Goal: Check status: Check status

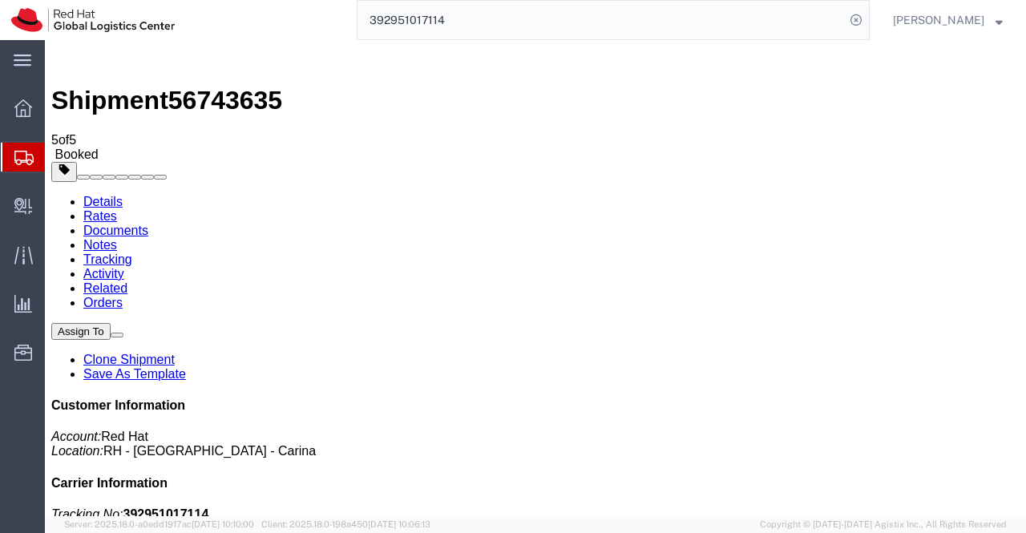
click at [16, 107] on icon at bounding box center [23, 108] width 18 height 18
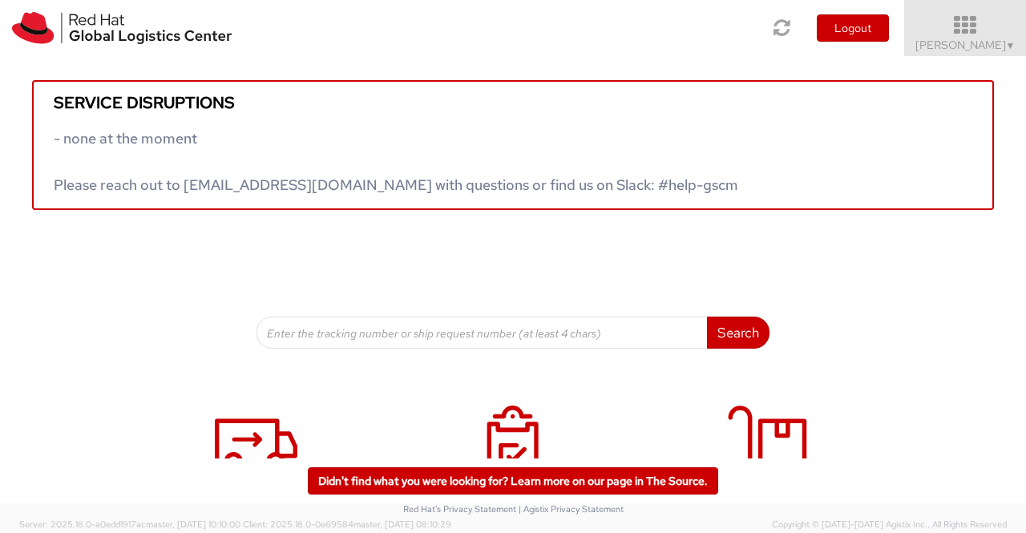
click at [1006, 43] on span "▼" at bounding box center [1011, 45] width 10 height 13
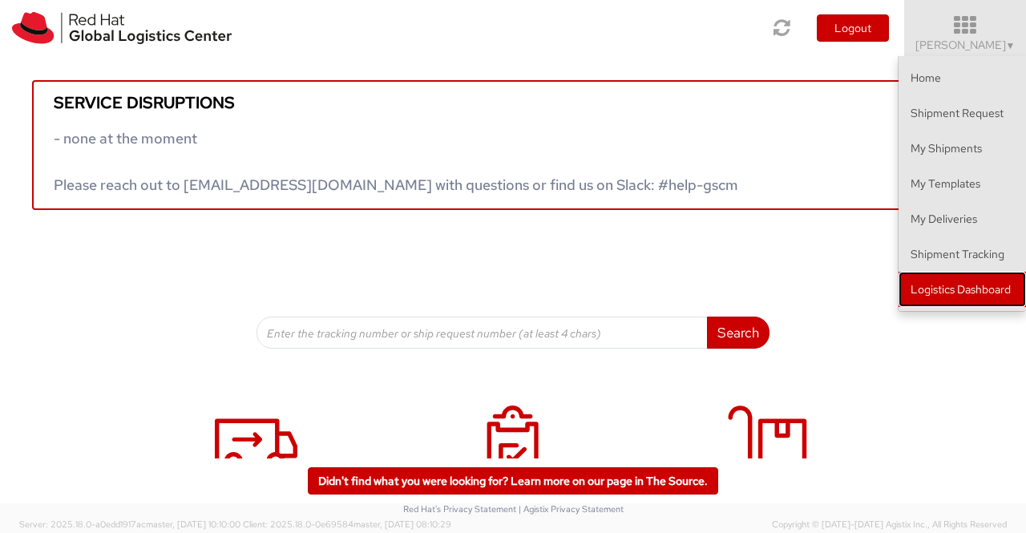
click at [963, 291] on link "Logistics Dashboard" at bounding box center [961, 289] width 127 height 35
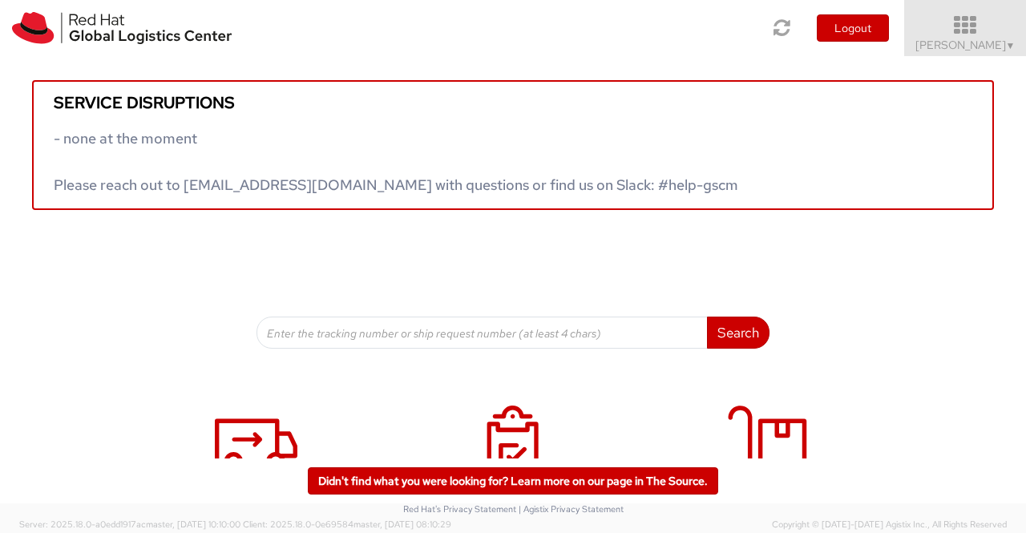
click at [1007, 46] on span "▼" at bounding box center [1011, 45] width 10 height 13
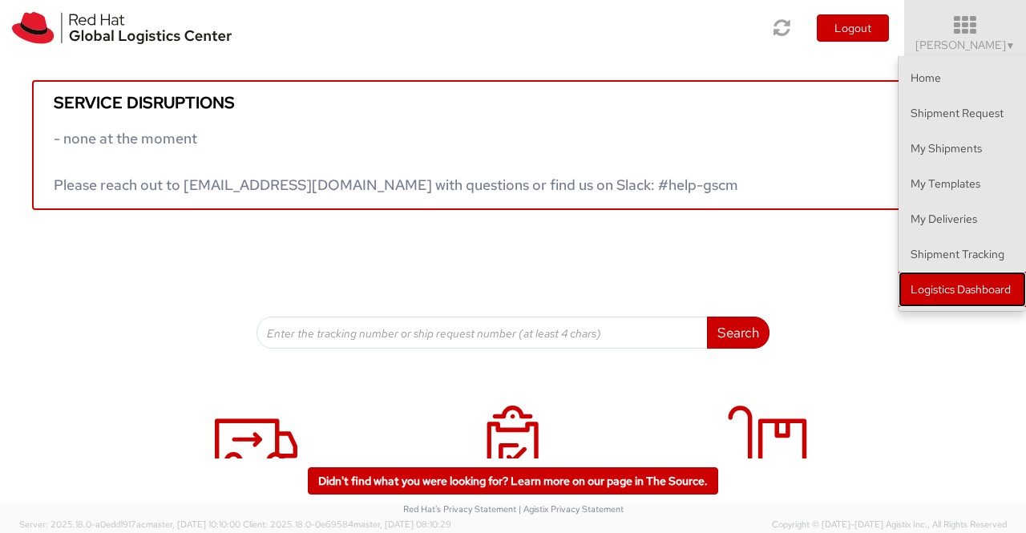
click at [944, 299] on link "Logistics Dashboard" at bounding box center [961, 289] width 127 height 35
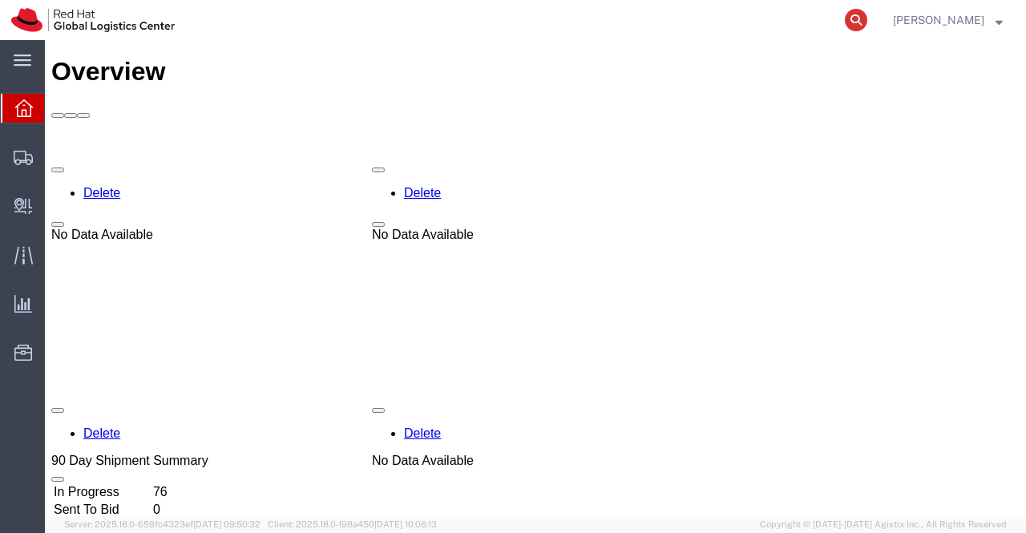
click at [853, 18] on icon at bounding box center [856, 20] width 22 height 22
paste input "53596725103"
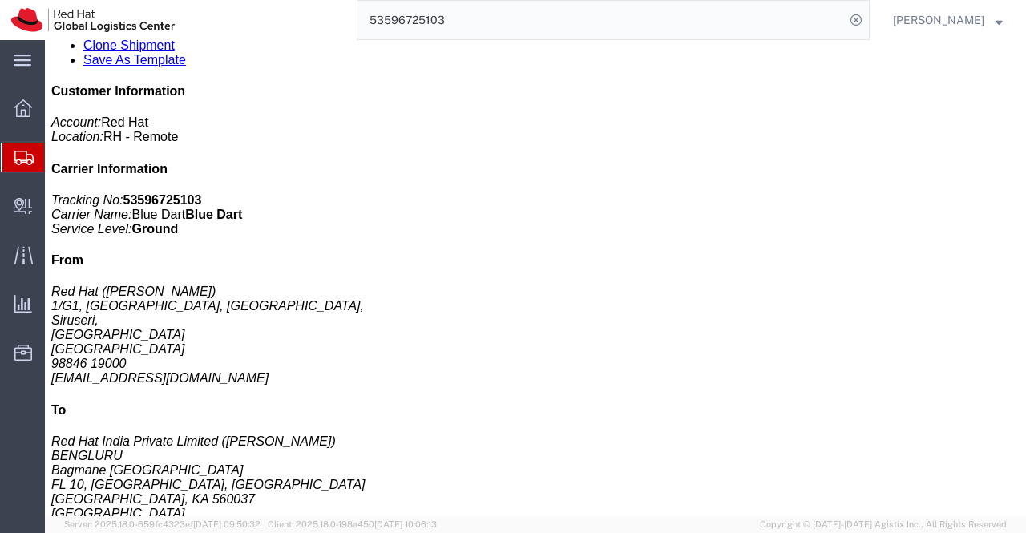
scroll to position [321, 0]
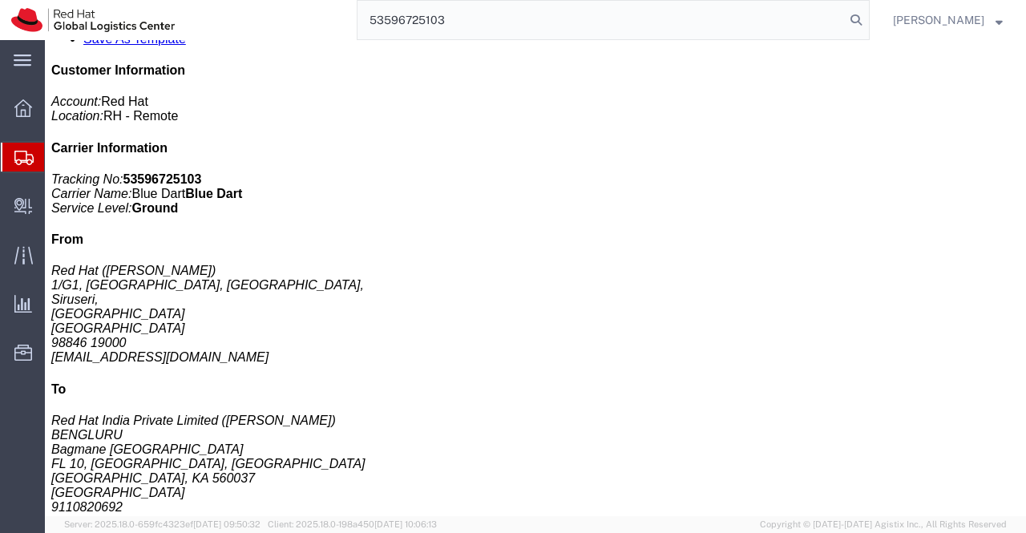
type input "53596725103"
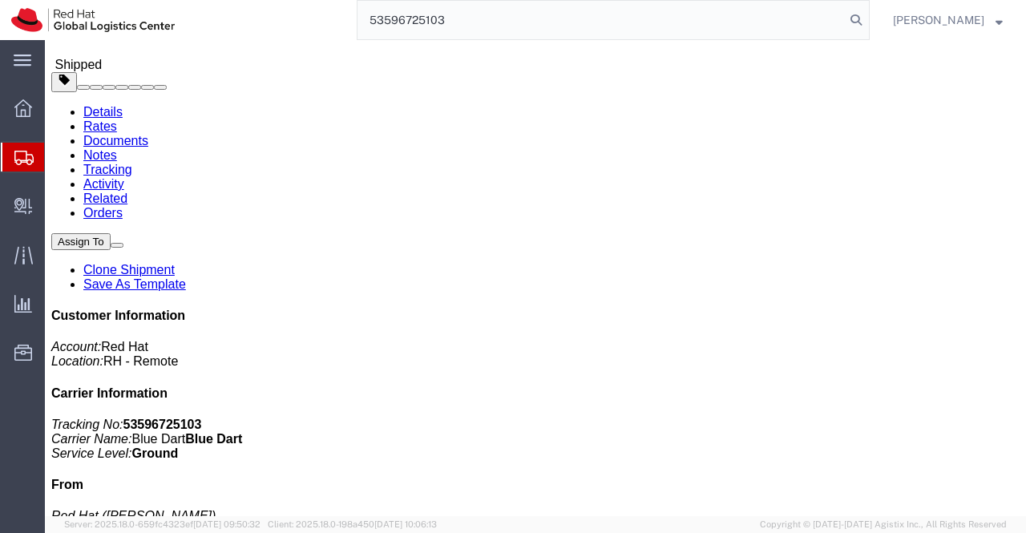
scroll to position [0, 0]
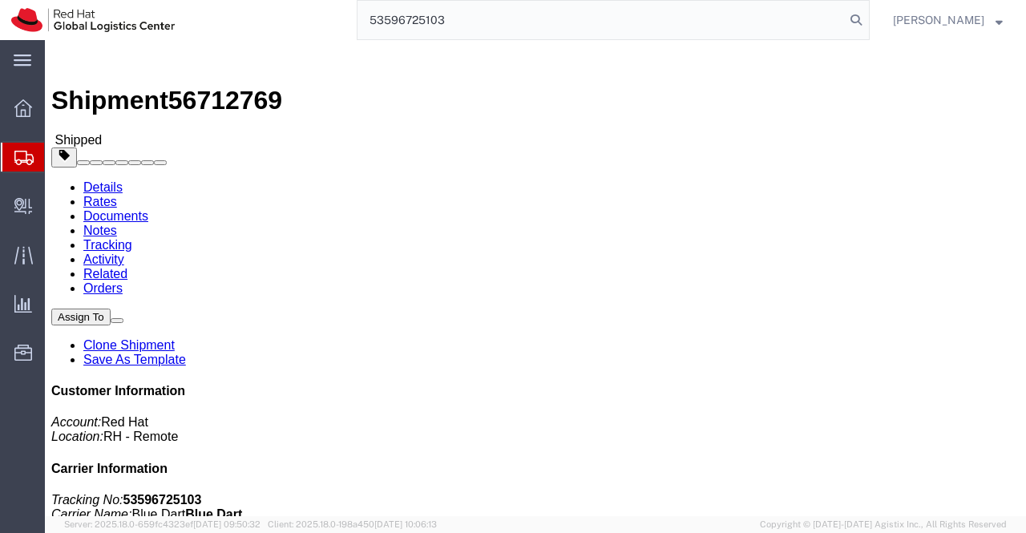
click div "Shipment Detail Ship From Red Hat (Sukumar Palaniswamy) 1/G1, SIPCOT IT Park, N…"
click div "Leg 1 - Small Parcel"
drag, startPoint x: 854, startPoint y: 203, endPoint x: 934, endPoint y: 209, distance: 80.4
click p "Tracking No: 53596725103 Carrier Name: Blue Dart Blue Dart Service Level: Ground"
copy b "53596725103"
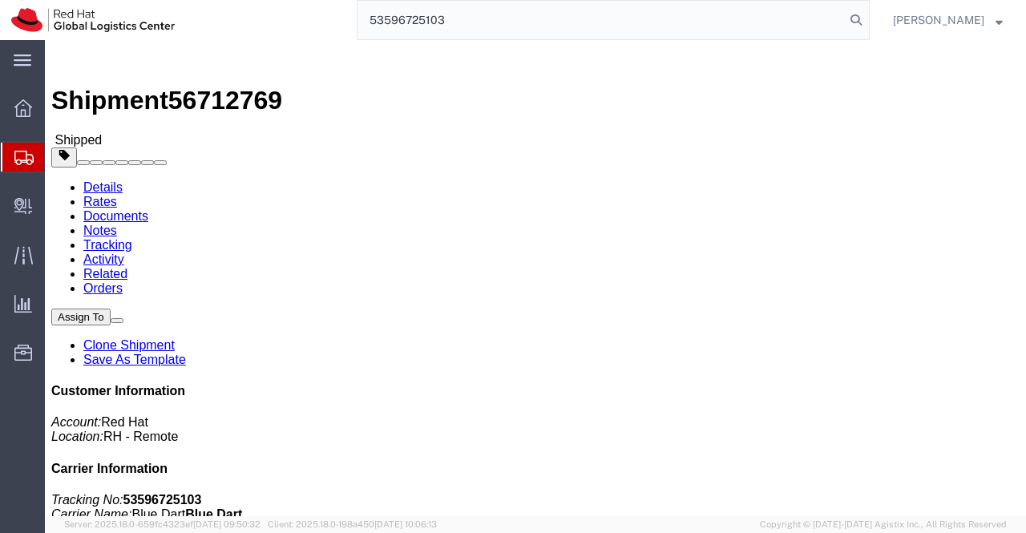
click div "Leg 1 - Small Parcel"
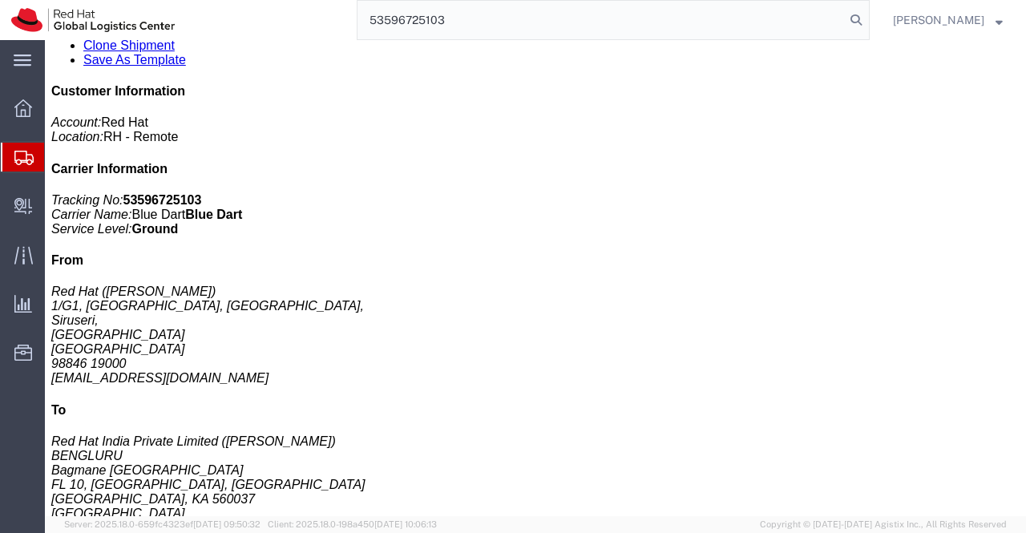
scroll to position [401, 0]
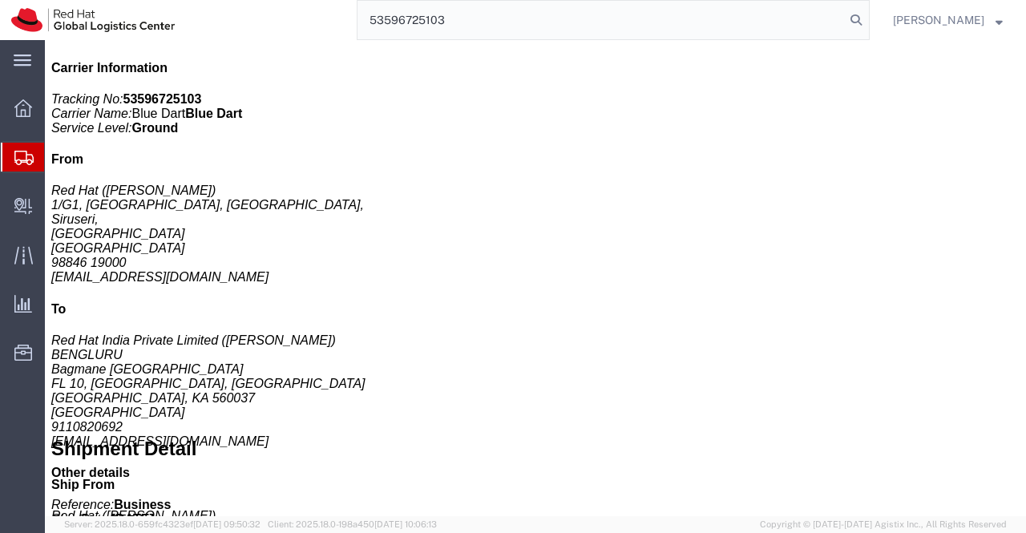
click link "Documents"
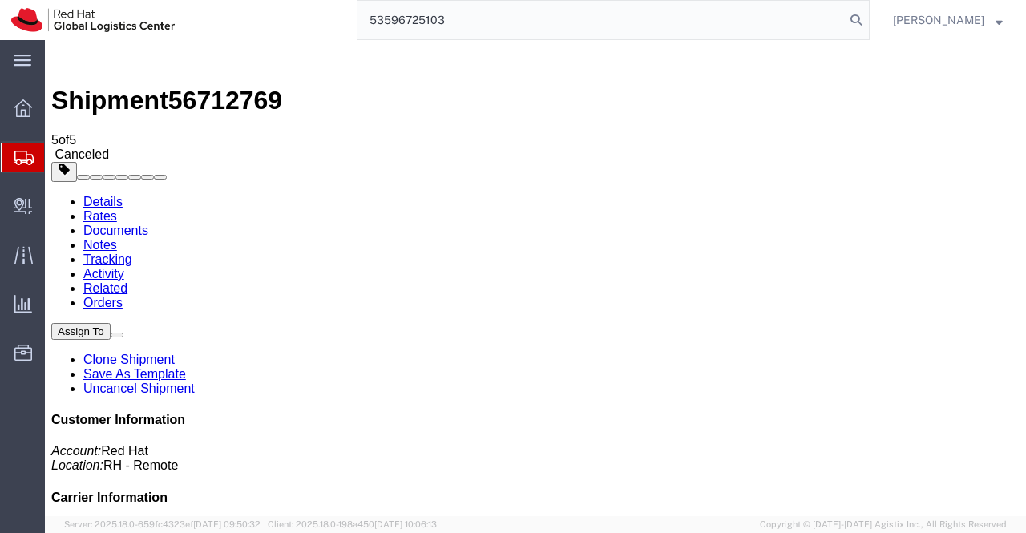
click at [109, 195] on link "Details" at bounding box center [102, 202] width 39 height 14
drag, startPoint x: 913, startPoint y: 424, endPoint x: 776, endPoint y: 430, distance: 137.2
click div "Customer Information Account: Red Hat Location: RH - Remote Carrier Information…"
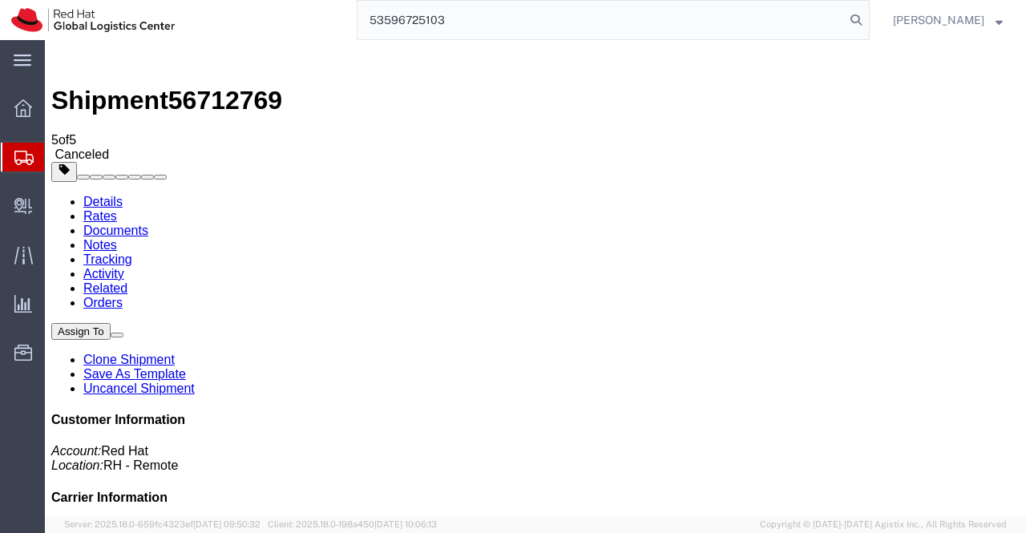
copy address "[EMAIL_ADDRESS][DOMAIN_NAME]"
click div "Leg 1 - Small Parcel"
click link "Documents"
click at [11, 108] on div at bounding box center [23, 108] width 45 height 32
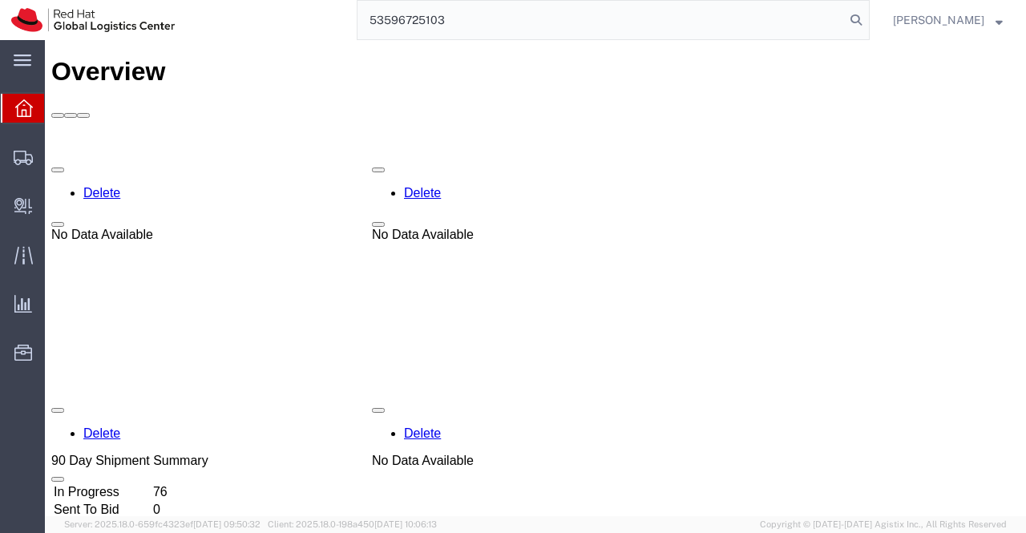
drag, startPoint x: 588, startPoint y: 27, endPoint x: 346, endPoint y: 29, distance: 242.0
click at [346, 29] on div "53596725103" at bounding box center [528, 20] width 684 height 40
click at [856, 20] on icon at bounding box center [856, 20] width 22 height 22
paste input "56712769"
type input "56712769"
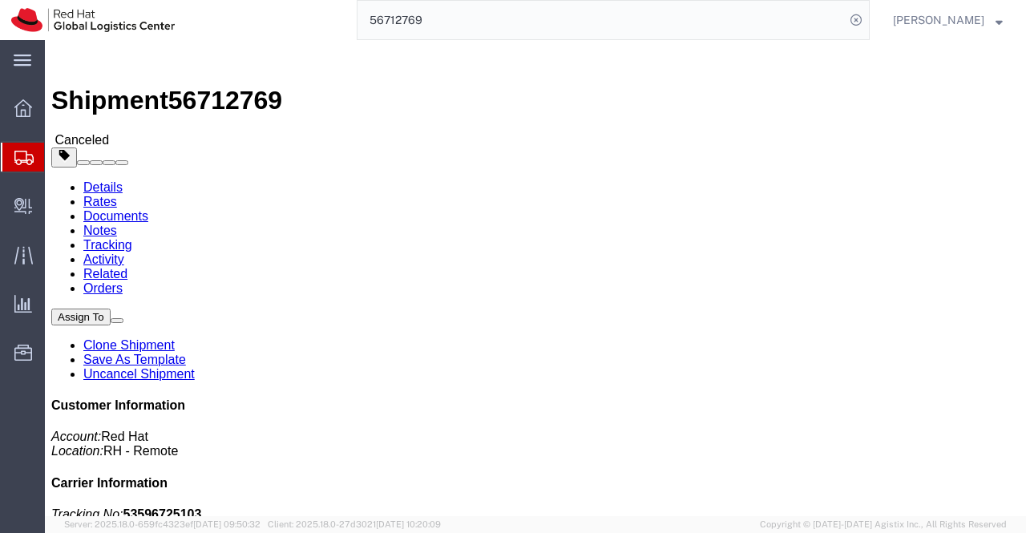
scroll to position [106, 0]
click address "Red Hat India Private Limited ([PERSON_NAME]) [GEOGRAPHIC_DATA][STREET_ADDRESS]…"
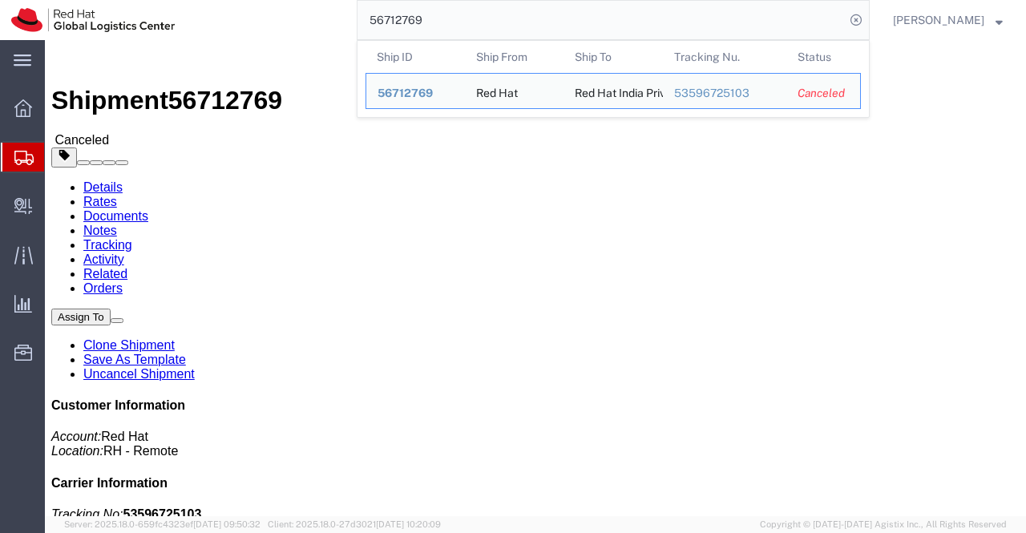
drag, startPoint x: 438, startPoint y: 22, endPoint x: 352, endPoint y: 20, distance: 85.8
click at [352, 20] on div "56712769 Ship ID Ship From Ship To Tracking Nu. Status Ship ID 56712769 Ship Fr…" at bounding box center [528, 20] width 684 height 40
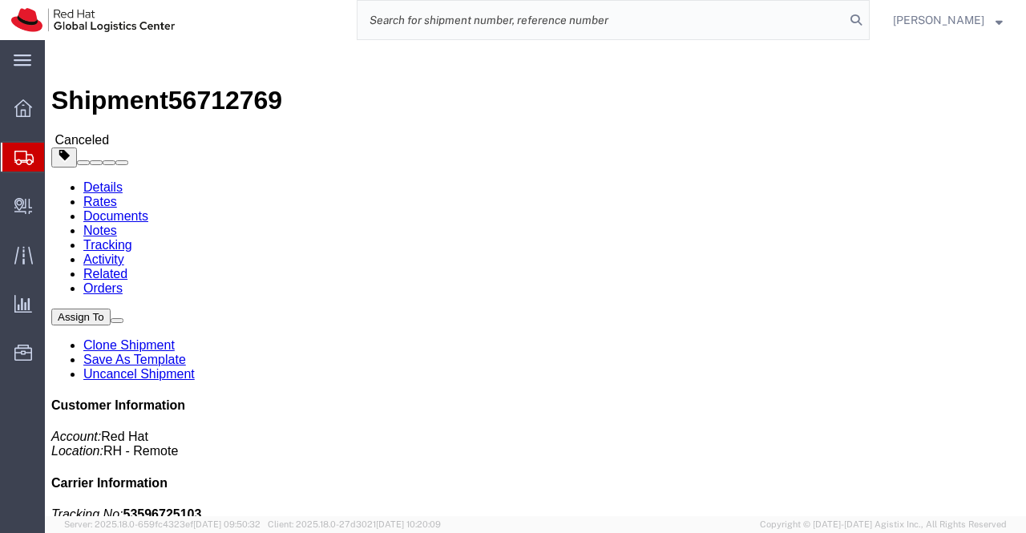
paste input "53597684836"
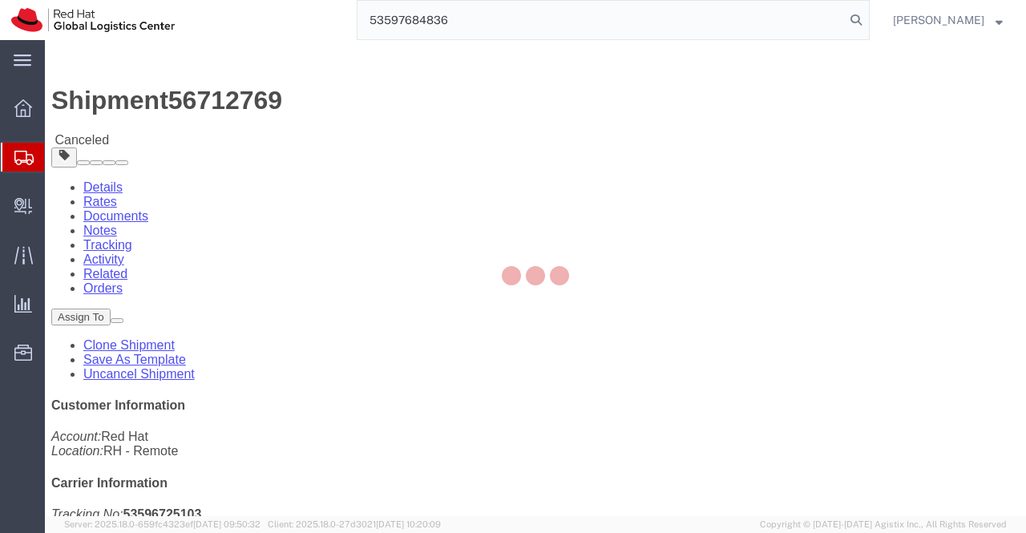
type input "53597684836"
